Goal: Contribute content

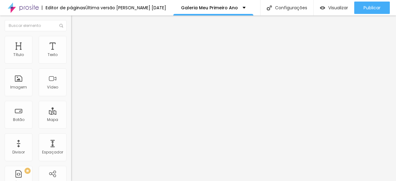
click at [71, 53] on span "Trocar imagem" at bounding box center [88, 50] width 34 height 5
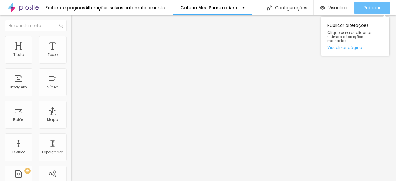
click at [373, 7] on span "Publicar" at bounding box center [372, 7] width 17 height 5
